Goal: Transaction & Acquisition: Purchase product/service

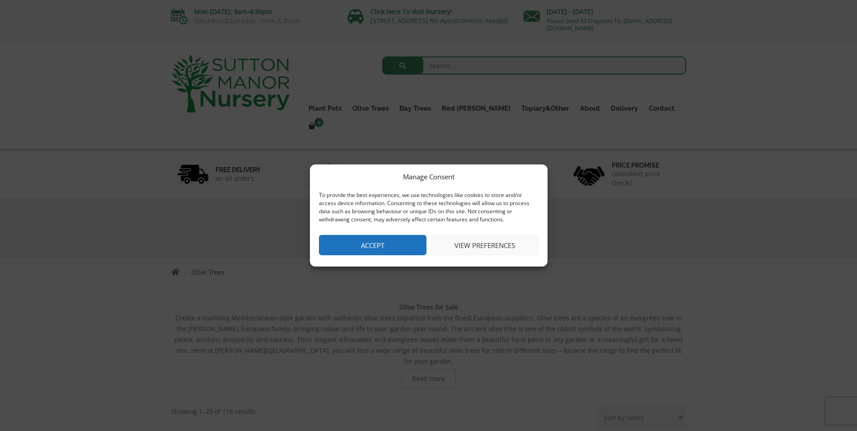
click at [380, 240] on button "Accept" at bounding box center [373, 245] width 108 height 20
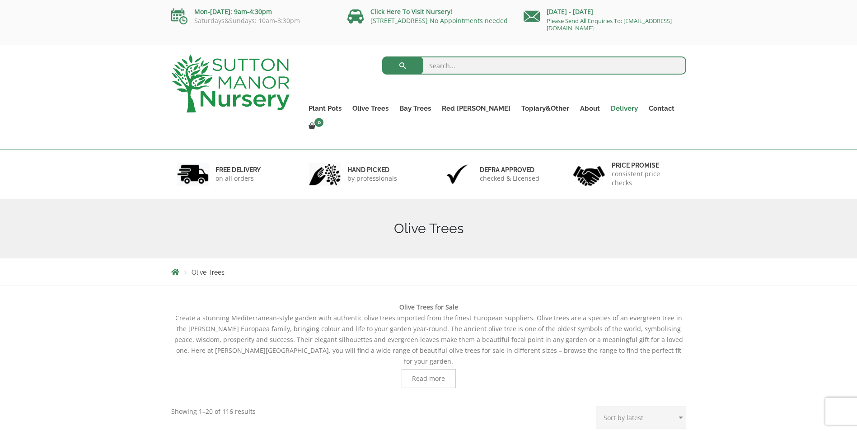
click at [607, 109] on link "Delivery" at bounding box center [624, 108] width 38 height 13
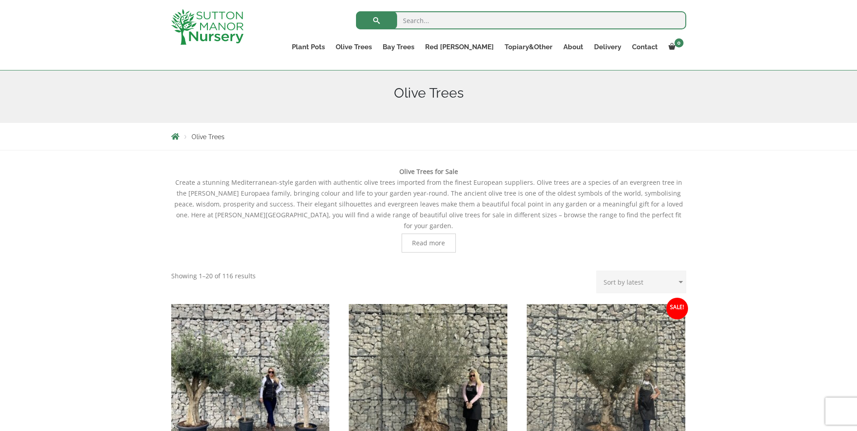
scroll to position [181, 0]
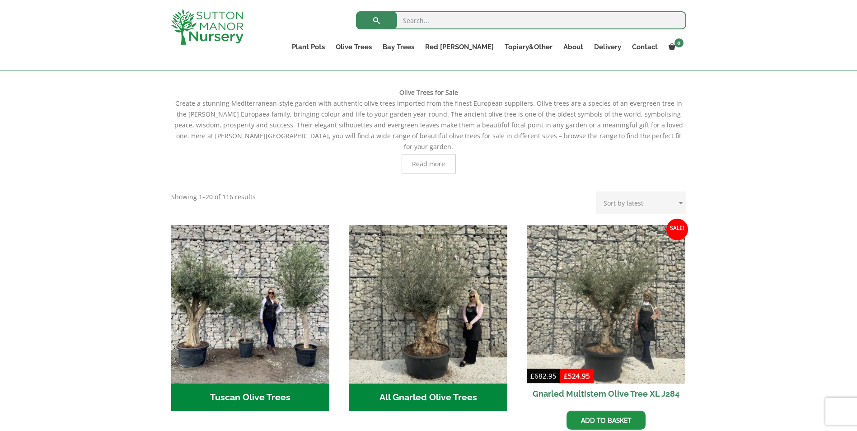
click at [633, 192] on select "Sort by popularity Sort by latest Sort by price: low to high Sort by price: hig…" at bounding box center [641, 203] width 90 height 23
select select "price-desc"
click at [598, 192] on select "Sort by popularity Sort by latest Sort by price: low to high Sort by price: hig…" at bounding box center [641, 203] width 90 height 23
